Goal: Task Accomplishment & Management: Manage account settings

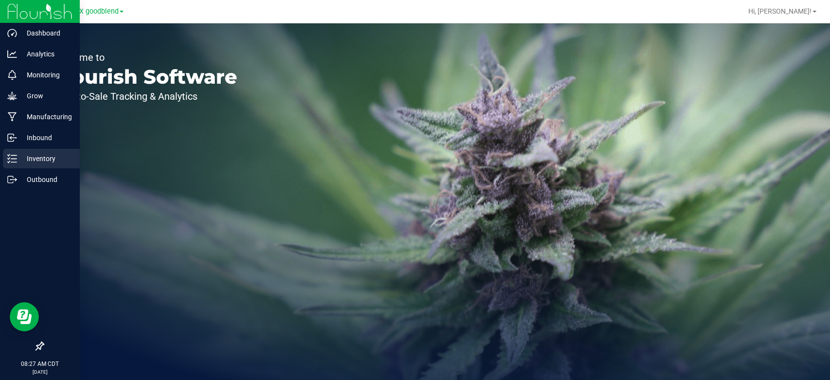
click at [40, 158] on p "Inventory" at bounding box center [46, 159] width 58 height 12
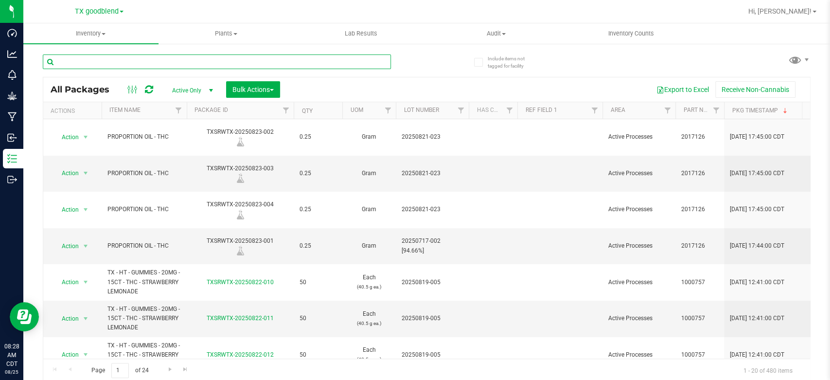
click at [123, 60] on input "text" at bounding box center [217, 61] width 348 height 15
type input "0821-023"
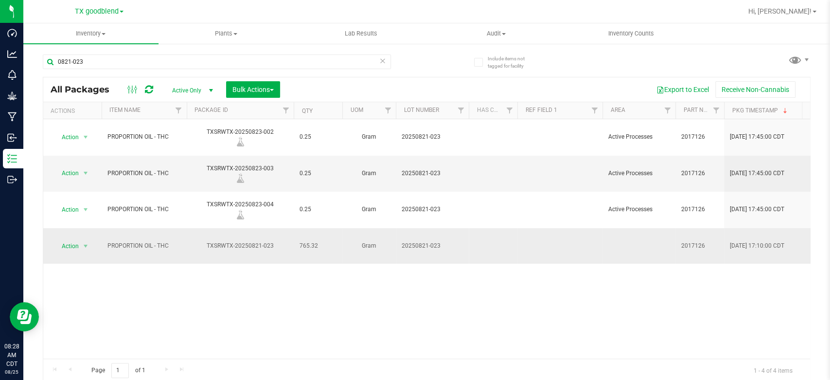
click at [415, 241] on span "20250821-023" at bounding box center [431, 245] width 61 height 9
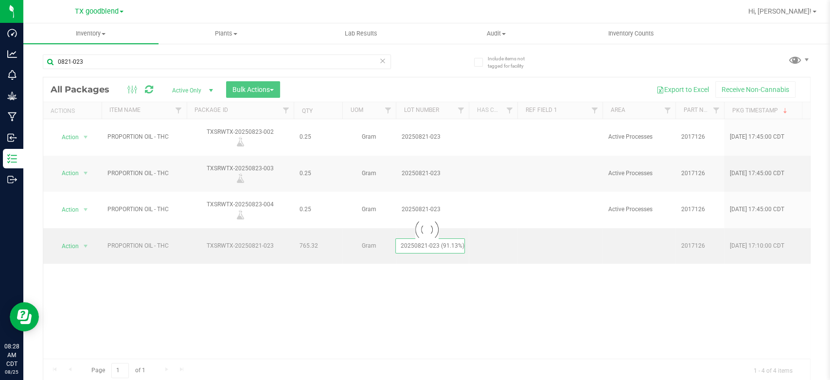
type input "20250821-023 (91.13%)"
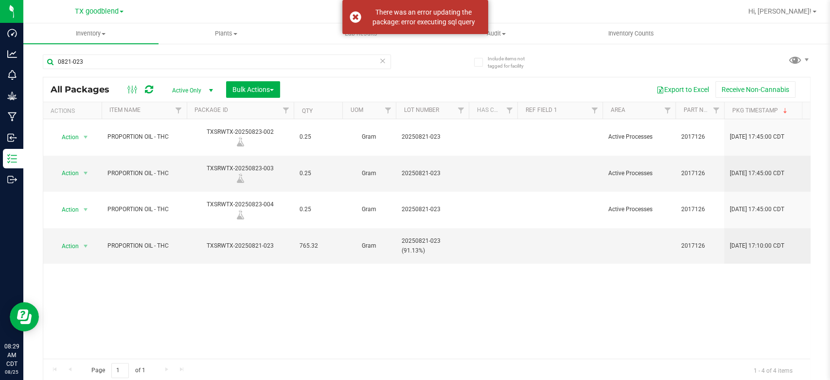
click at [422, 242] on div "Action Action Adjust qty Create package Edit attributes Global inventory Locate…" at bounding box center [426, 238] width 766 height 239
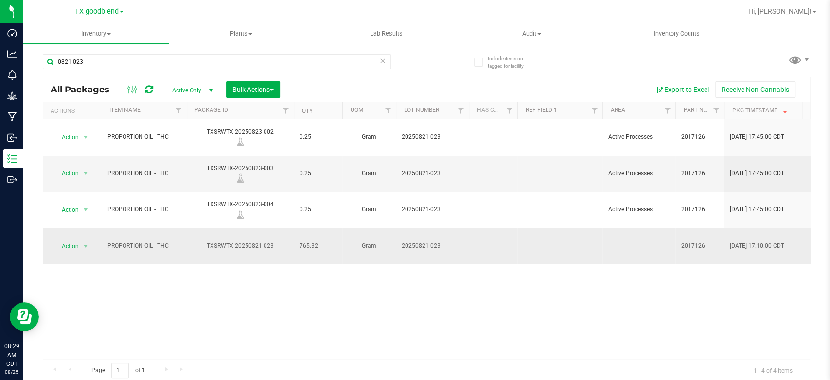
click at [446, 241] on span "20250821-023" at bounding box center [431, 245] width 61 height 9
type input "20250821-023 (91.13%)"
